Goal: Transaction & Acquisition: Purchase product/service

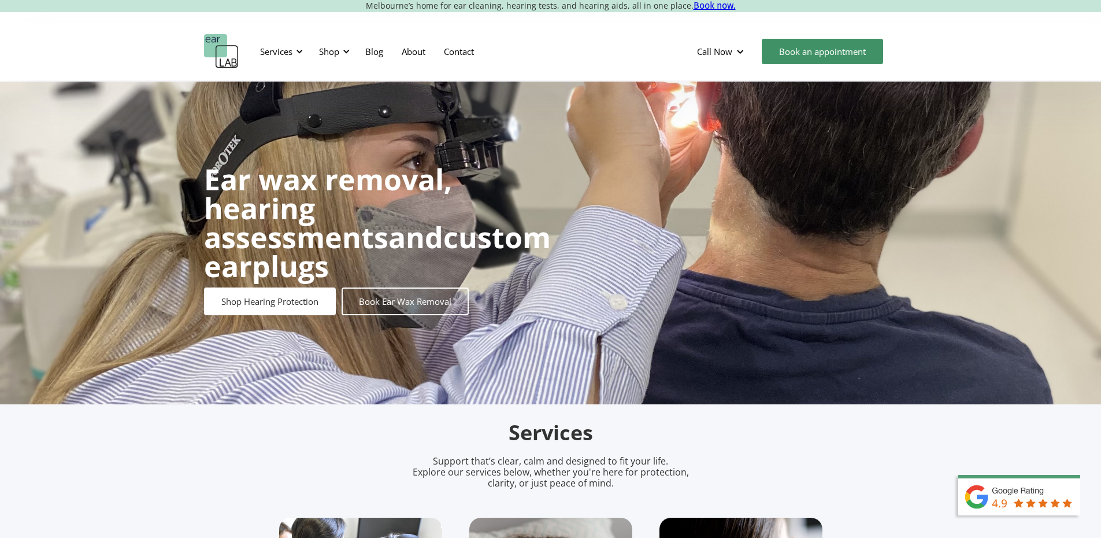
click at [291, 12] on section "Melbourne’s home for ear cleaning, hearing tests, and hearing aids, all in one …" at bounding box center [550, 6] width 1101 height 12
click at [330, 49] on div "Shop" at bounding box center [329, 52] width 20 height 12
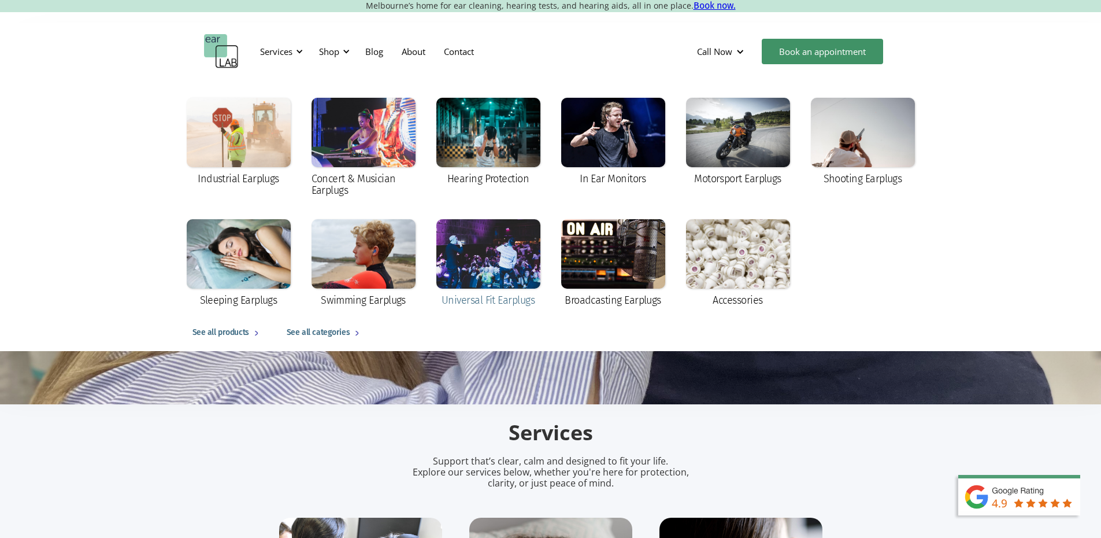
click at [493, 291] on div "Universal Fit Earplugs" at bounding box center [488, 263] width 104 height 89
